Goal: Task Accomplishment & Management: Manage account settings

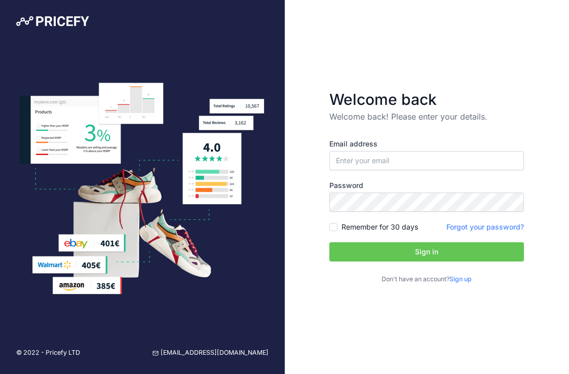
type input "[EMAIL_ADDRESS][DOMAIN_NAME]"
click at [333, 226] on input "Remember for 30 days" at bounding box center [333, 227] width 8 height 8
checkbox input "true"
click at [421, 252] on button "Sign in" at bounding box center [426, 251] width 194 height 19
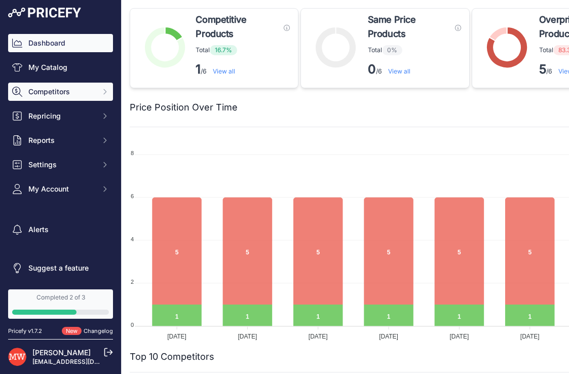
click at [49, 91] on span "Competitors" at bounding box center [61, 92] width 66 height 10
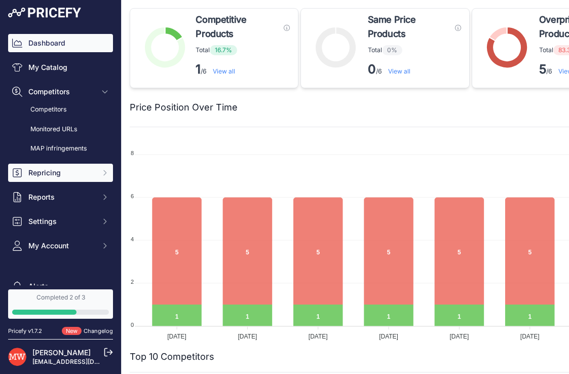
click at [57, 170] on span "Repricing" at bounding box center [61, 173] width 66 height 10
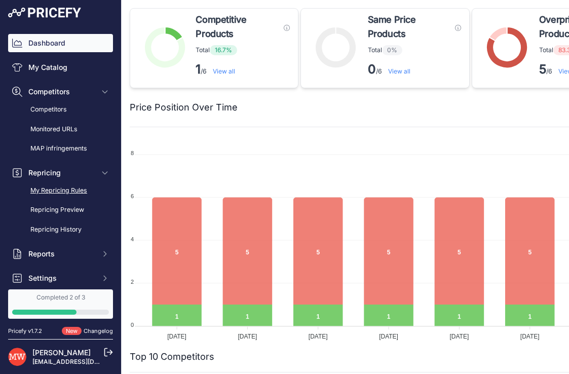
scroll to position [39, 0]
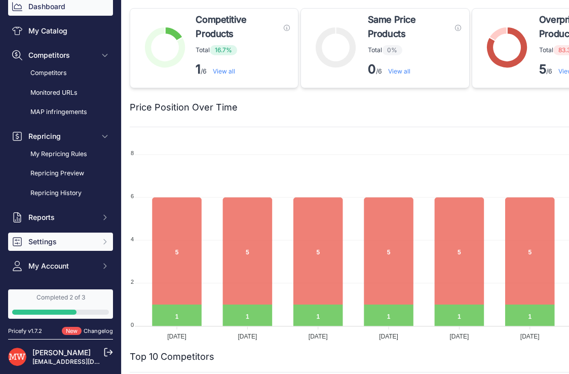
click at [41, 240] on span "Settings" at bounding box center [61, 241] width 66 height 10
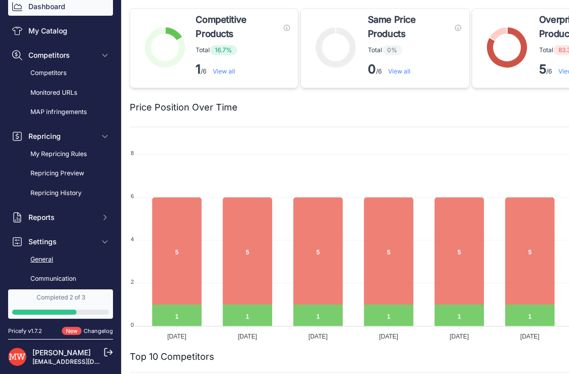
scroll to position [44, 0]
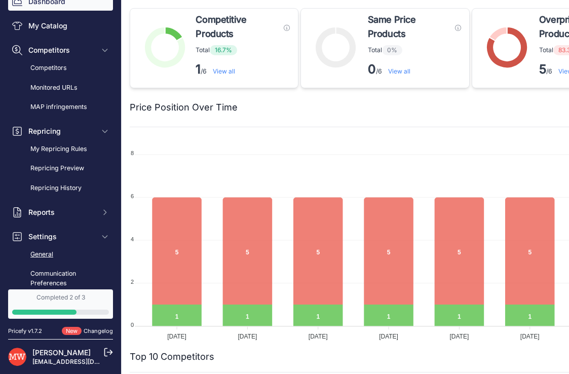
click at [43, 250] on link "General" at bounding box center [60, 255] width 105 height 18
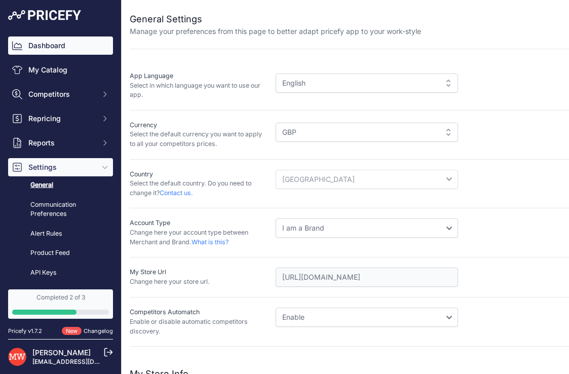
click at [59, 53] on link "Dashboard" at bounding box center [60, 45] width 105 height 18
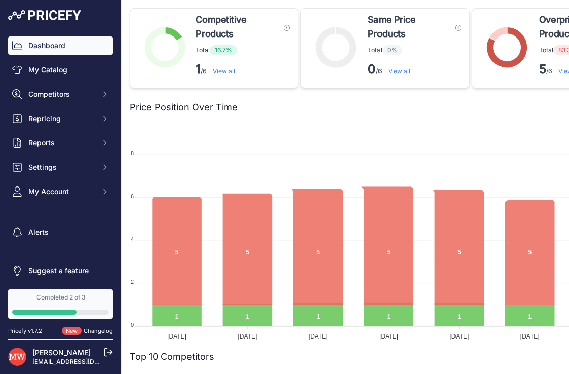
click at [48, 72] on link "My Catalog" at bounding box center [60, 70] width 105 height 18
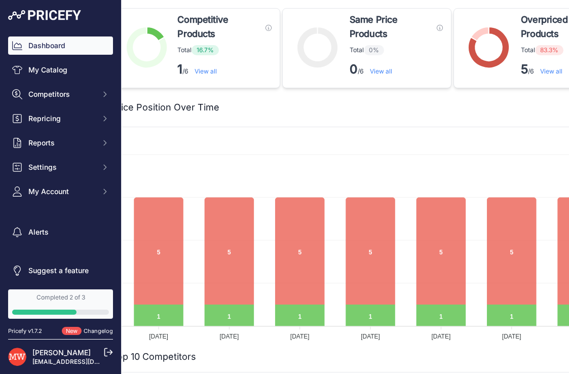
scroll to position [0, 31]
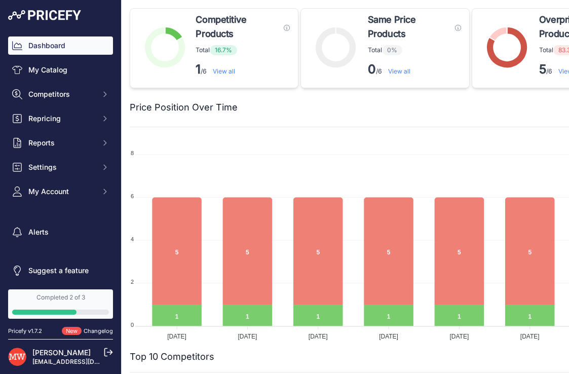
click at [221, 72] on link "View all" at bounding box center [224, 71] width 22 height 8
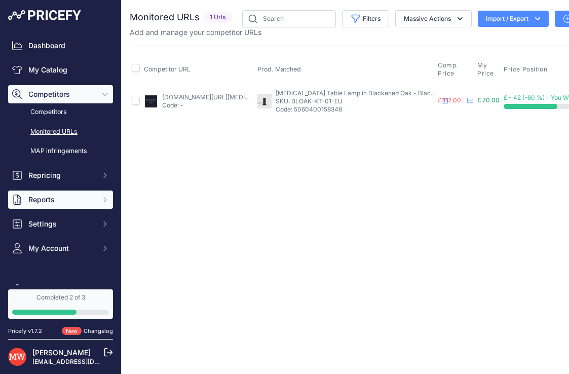
click at [58, 202] on span "Reports" at bounding box center [61, 199] width 66 height 10
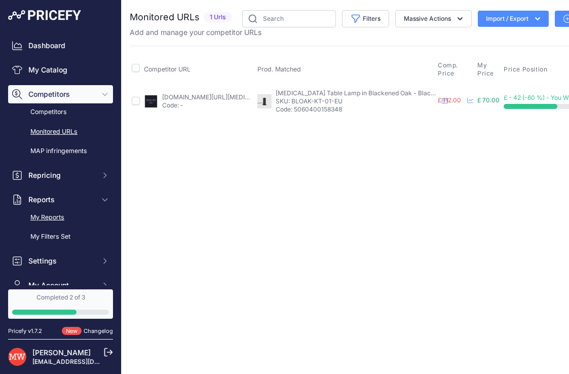
click at [55, 218] on link "My Reports" at bounding box center [60, 218] width 105 height 18
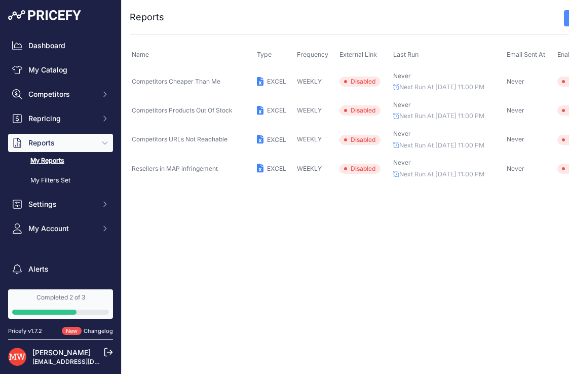
click at [202, 170] on span "Resellers in MAP infringement" at bounding box center [175, 169] width 86 height 8
click at [170, 169] on span "Resellers in MAP infringement" at bounding box center [175, 169] width 86 height 8
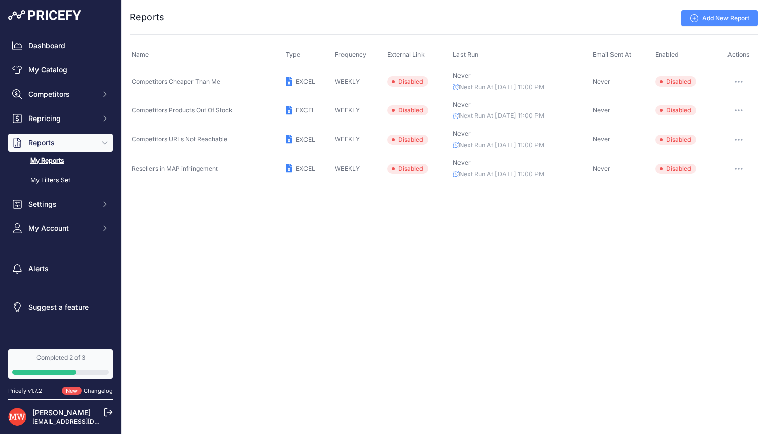
click at [568, 168] on icon "button" at bounding box center [738, 169] width 8 height 2
click at [0, 0] on button "Enable" at bounding box center [0, 0] width 0 height 0
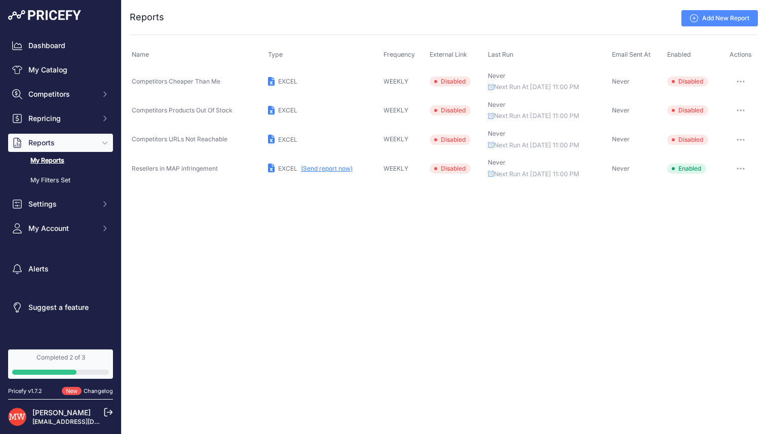
click at [207, 170] on span "Resellers in MAP infringement" at bounding box center [175, 169] width 86 height 8
drag, startPoint x: 133, startPoint y: 167, endPoint x: 223, endPoint y: 170, distance: 90.7
click at [223, 170] on td "Resellers in MAP infringement" at bounding box center [198, 168] width 136 height 29
drag, startPoint x: 166, startPoint y: 170, endPoint x: 218, endPoint y: 169, distance: 52.2
click at [218, 169] on td "Resellers in MAP infringement" at bounding box center [198, 168] width 136 height 29
